Goal: Book appointment/travel/reservation

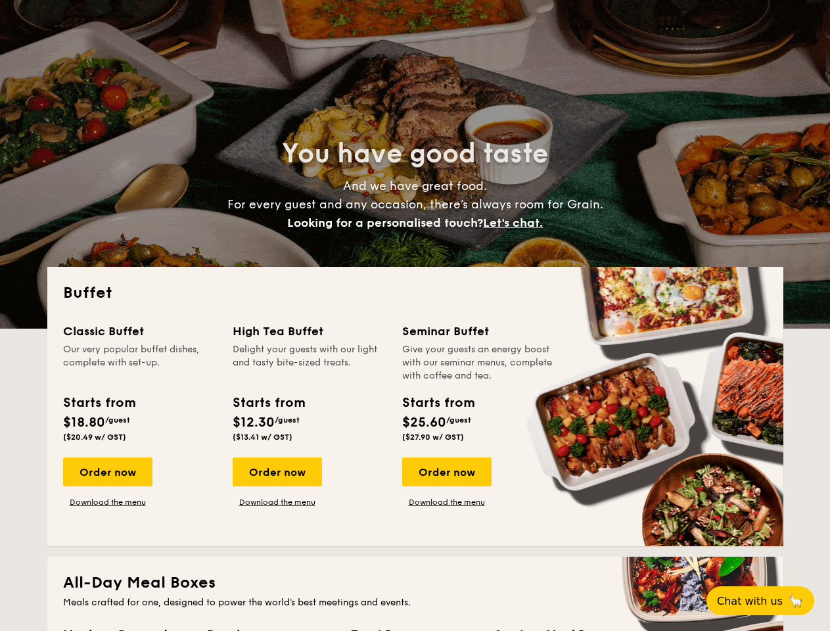
select select
click at [415, 316] on div "Buffet Classic Buffet Our very popular buffet dishes, complete with set-up. Sta…" at bounding box center [415, 406] width 736 height 279
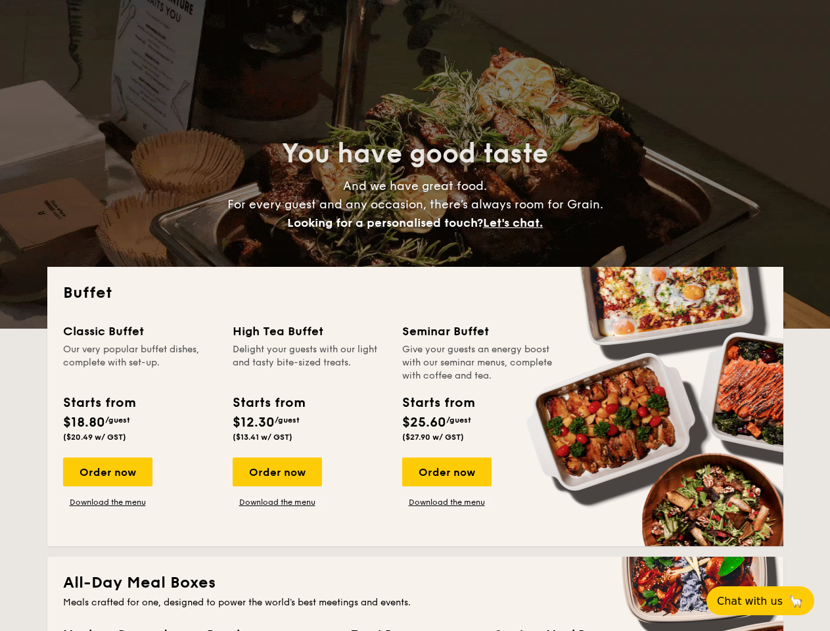
click at [517, 223] on span "Let's chat." at bounding box center [513, 223] width 60 height 14
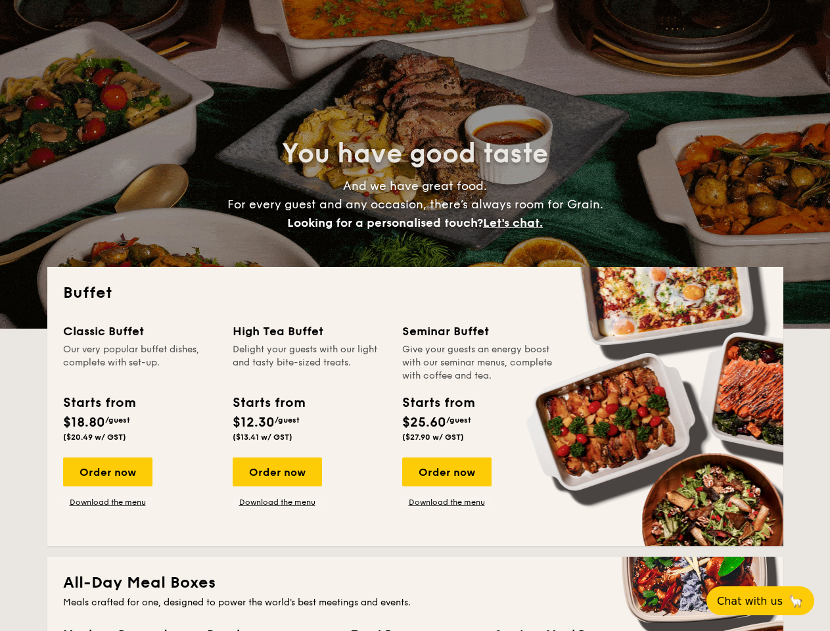
click at [107, 472] on div "Classic Buffet Our very popular buffet dishes, complete with set-up. Starts fro…" at bounding box center [415, 426] width 705 height 208
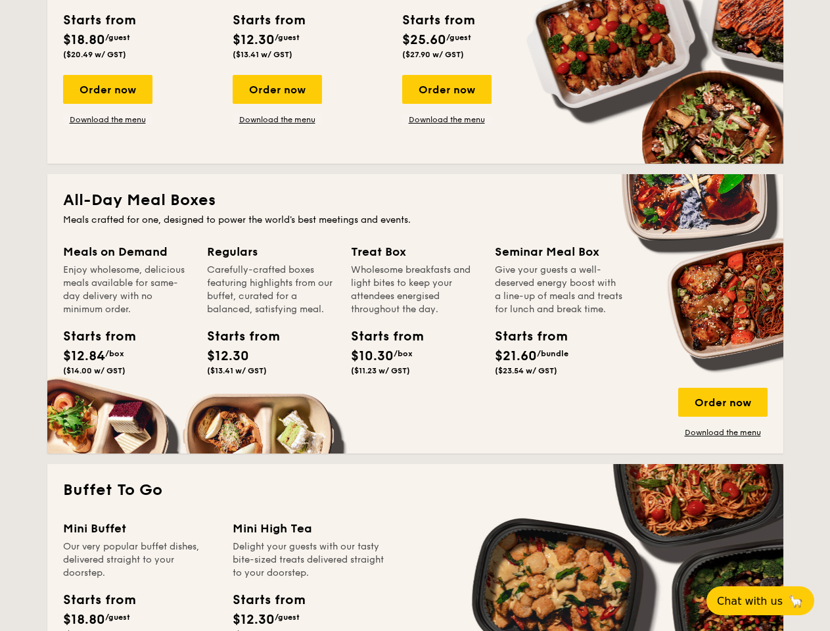
click at [768, 601] on span "Chat with us" at bounding box center [750, 601] width 66 height 12
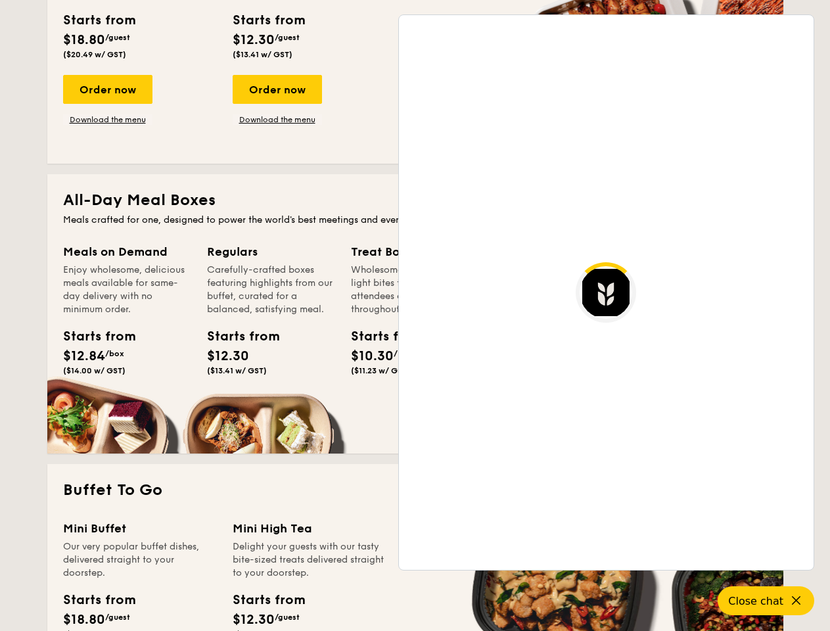
scroll to position [2127, 0]
